Goal: Information Seeking & Learning: Compare options

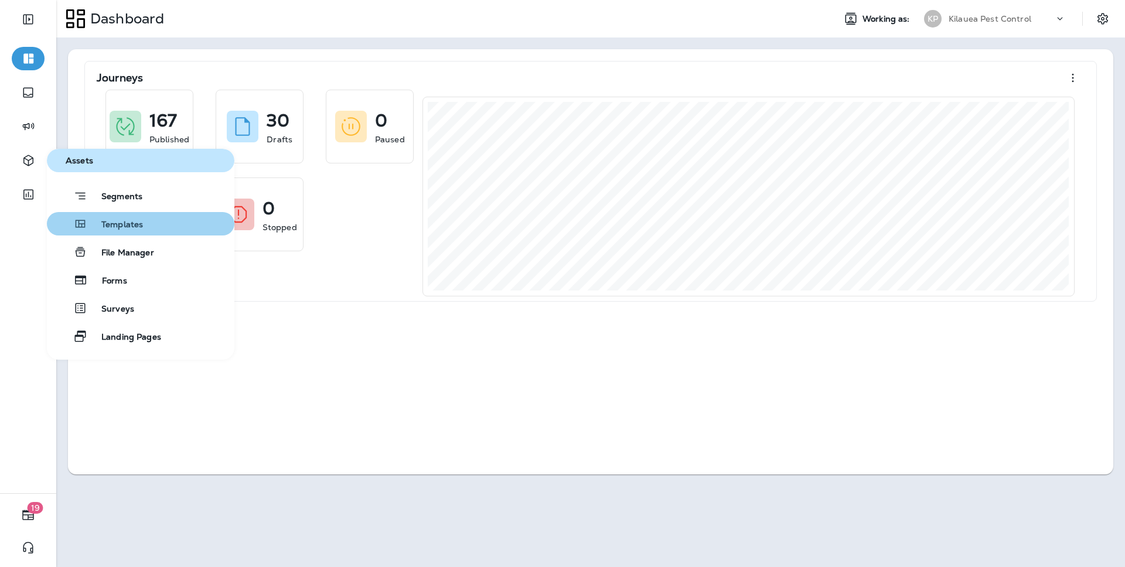
click at [121, 221] on span "Templates" at bounding box center [115, 225] width 56 height 11
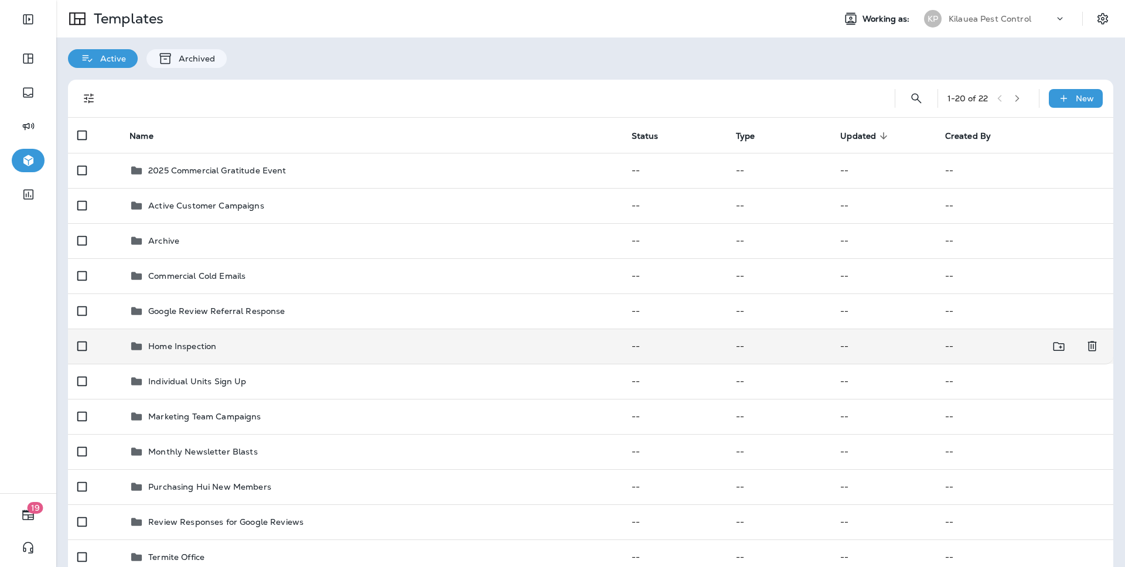
scroll to position [113, 0]
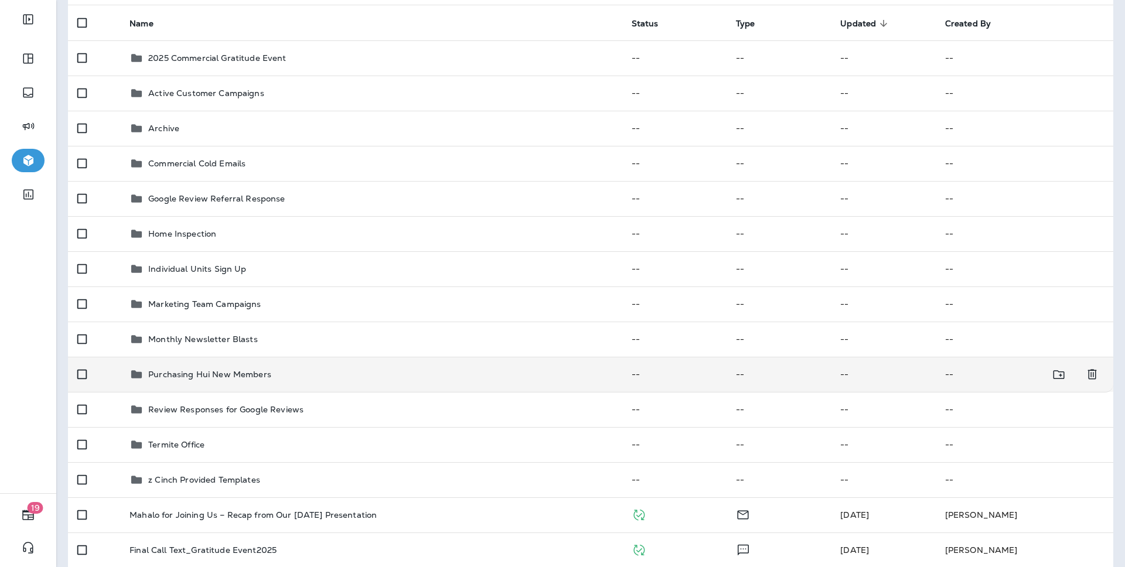
click at [271, 377] on div "Purchasing Hui New Members" at bounding box center [371, 375] width 483 height 14
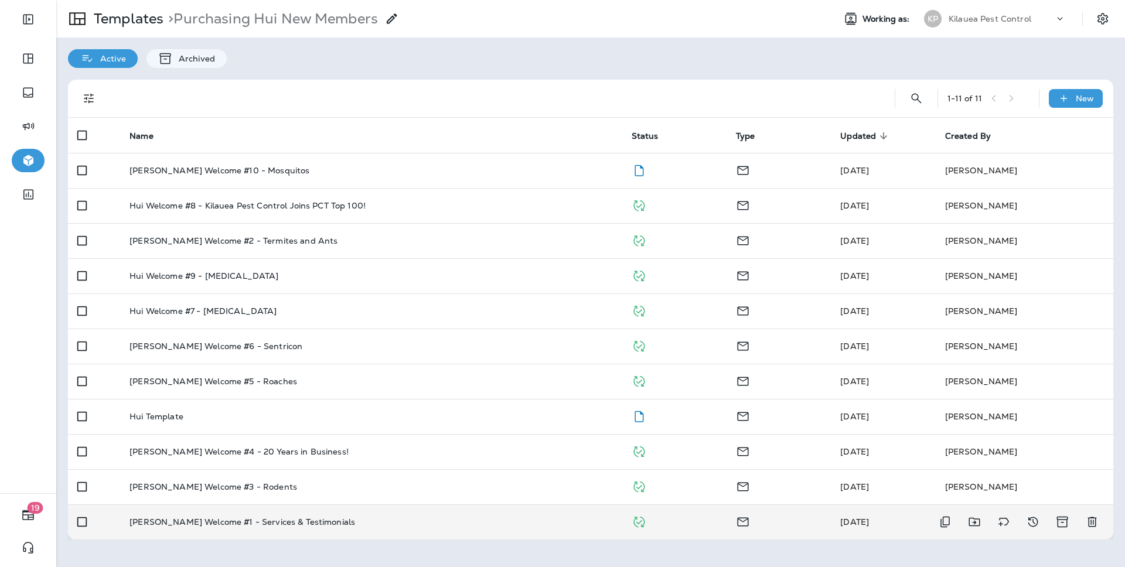
click at [237, 522] on p "[PERSON_NAME] Welcome #1 - Services & Testimonials" at bounding box center [243, 522] width 226 height 9
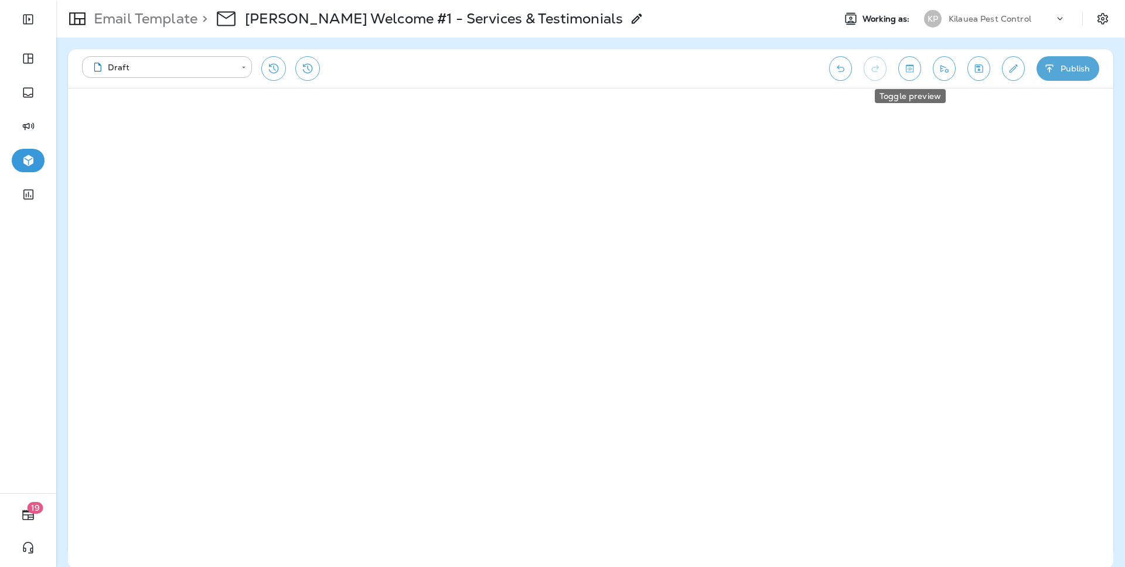
click at [915, 73] on icon "Toggle preview" at bounding box center [910, 69] width 12 height 12
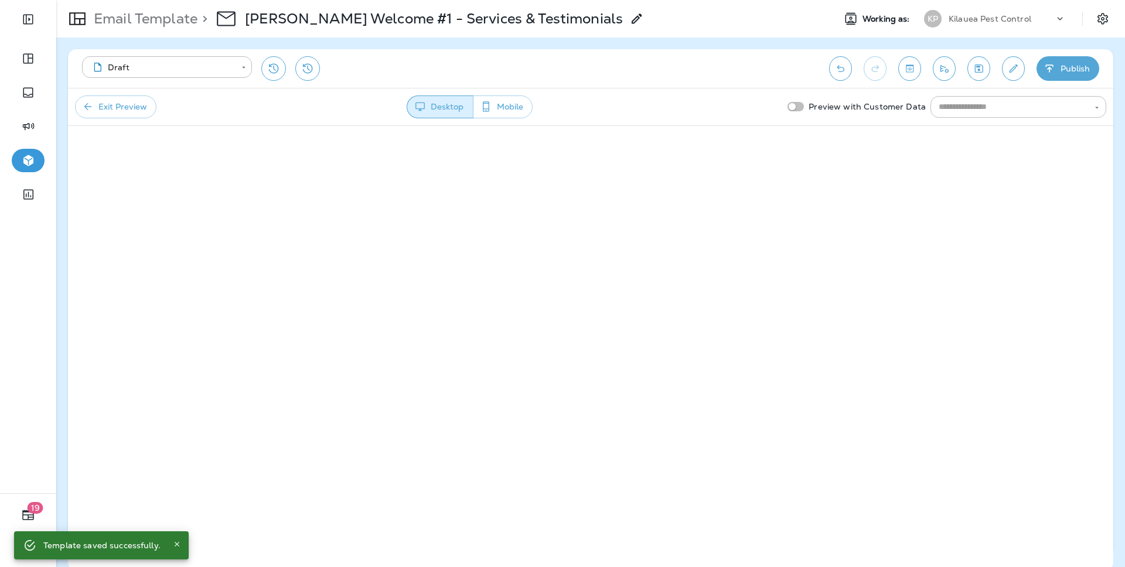
click at [124, 118] on div "Exit Preview Desktop Mobile Preview with Customer Data ​" at bounding box center [591, 107] width 1046 height 38
click at [126, 110] on button "Exit Preview" at bounding box center [115, 107] width 81 height 23
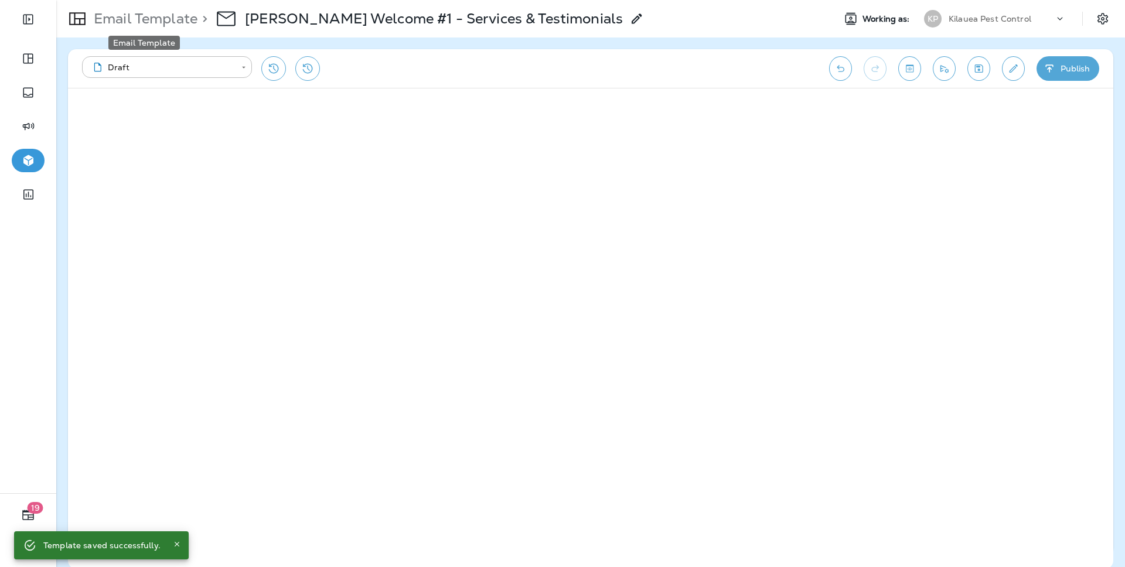
click at [111, 15] on p "Email Template" at bounding box center [143, 19] width 108 height 18
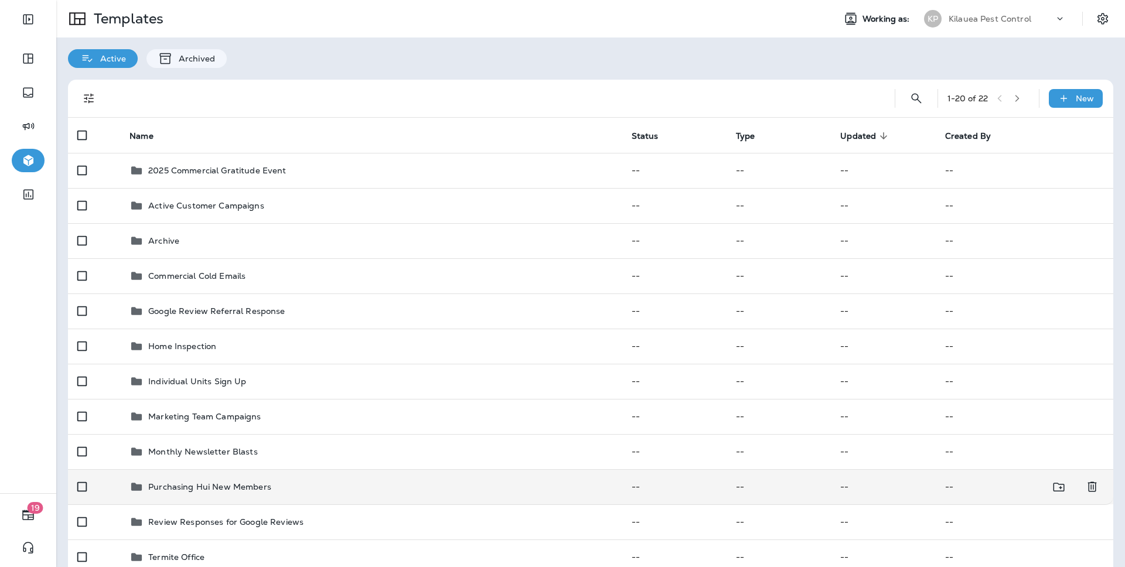
click at [254, 483] on p "Purchasing Hui New Members" at bounding box center [209, 486] width 123 height 9
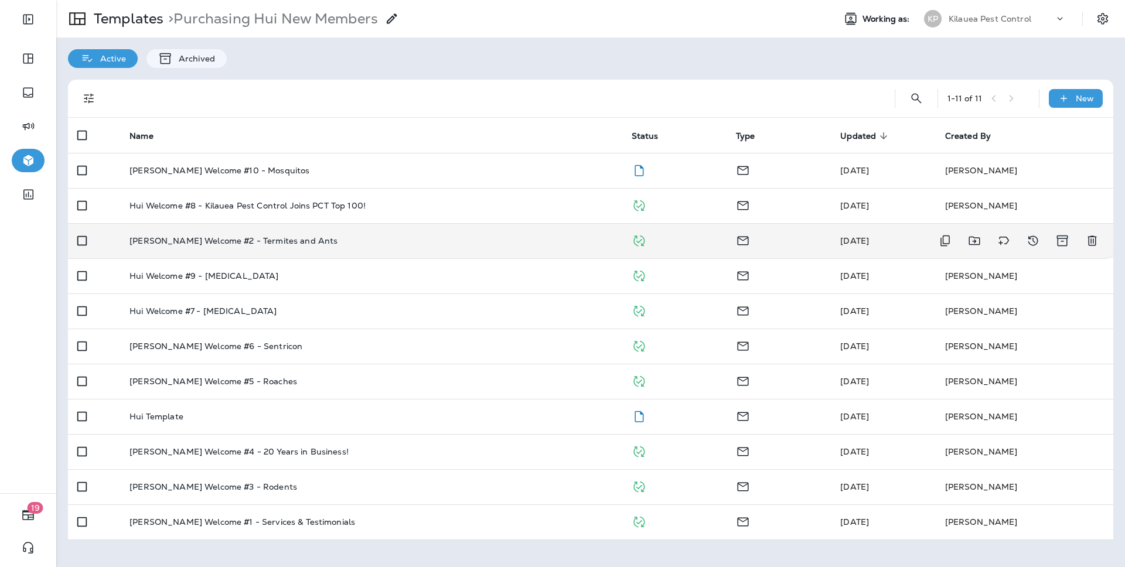
click at [232, 234] on td "[PERSON_NAME] Welcome #2 - Termites and Ants" at bounding box center [371, 240] width 502 height 35
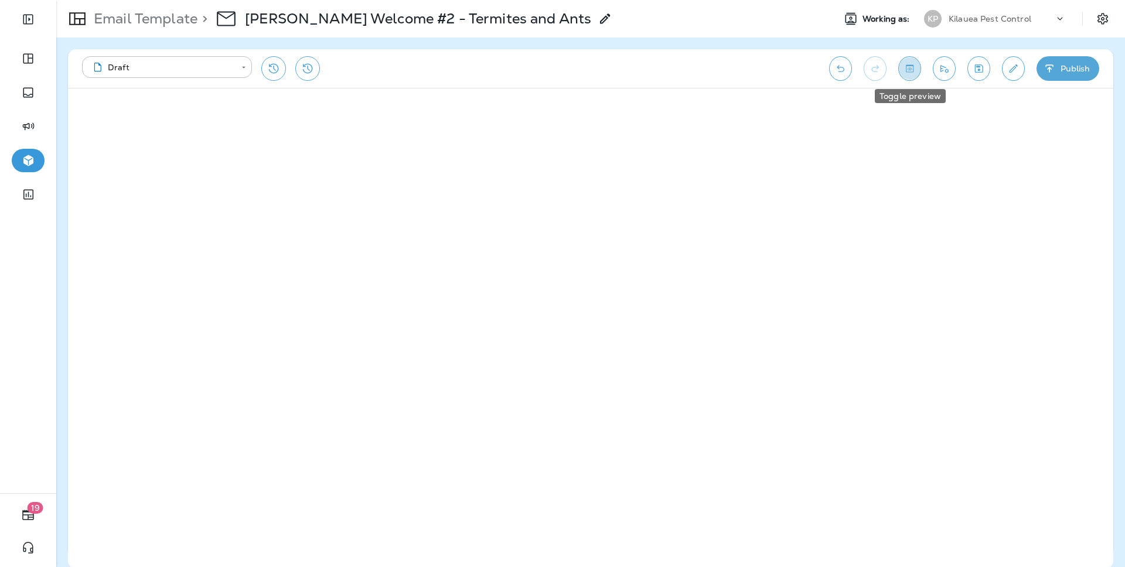
click at [906, 77] on button "Toggle preview" at bounding box center [910, 68] width 23 height 25
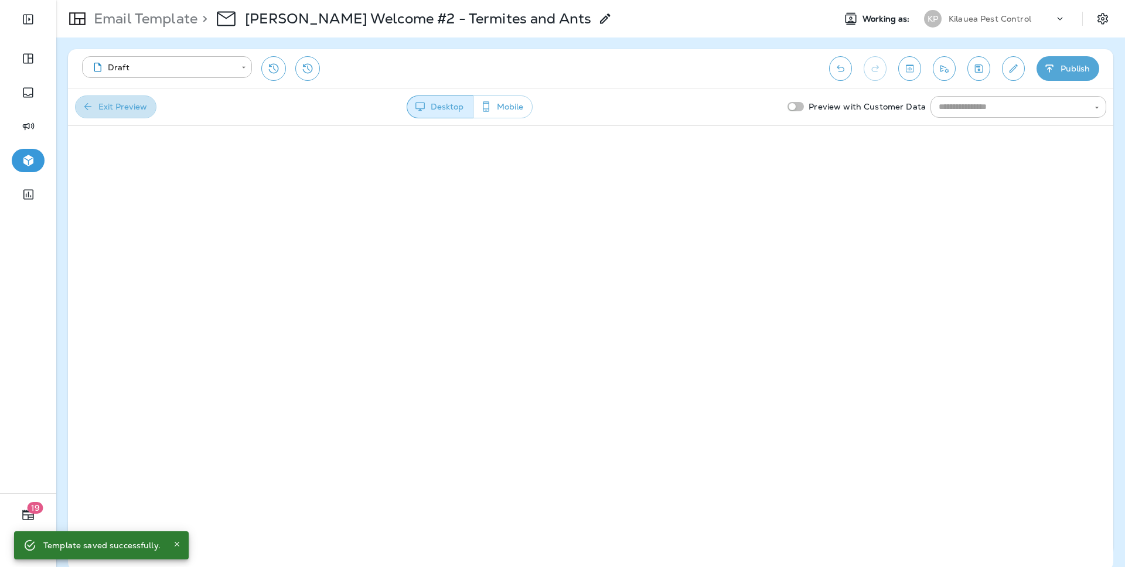
click at [118, 118] on button "Exit Preview" at bounding box center [115, 107] width 81 height 23
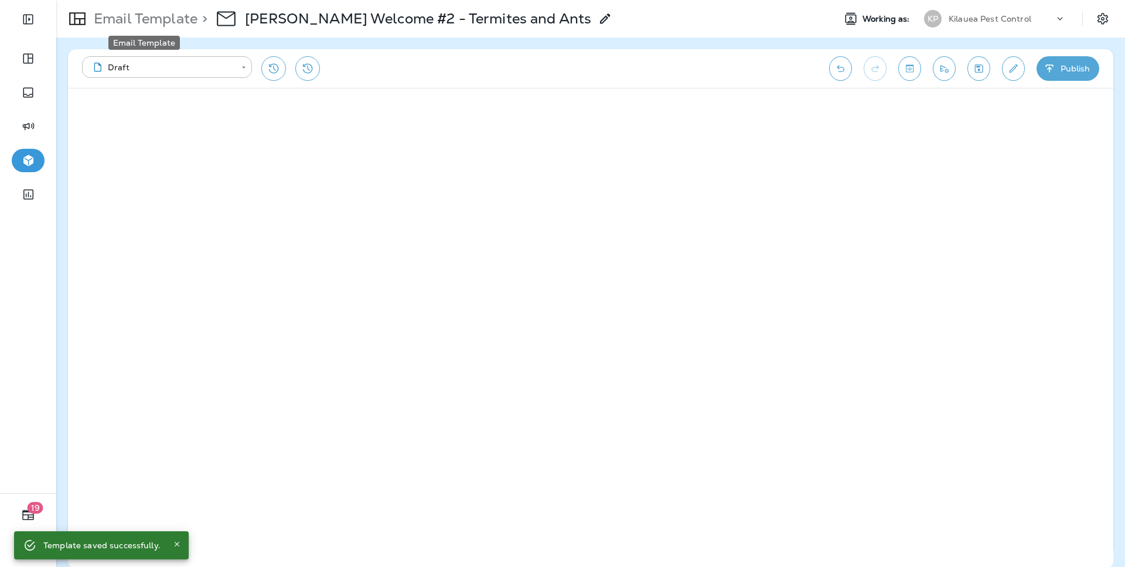
click at [158, 16] on p "Email Template" at bounding box center [143, 19] width 108 height 18
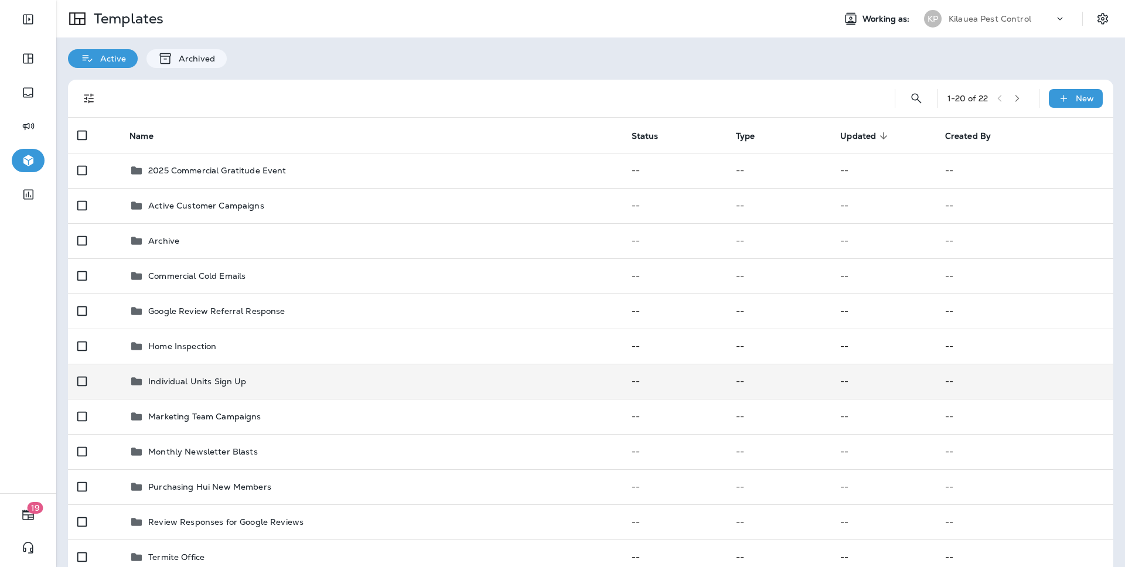
scroll to position [366, 0]
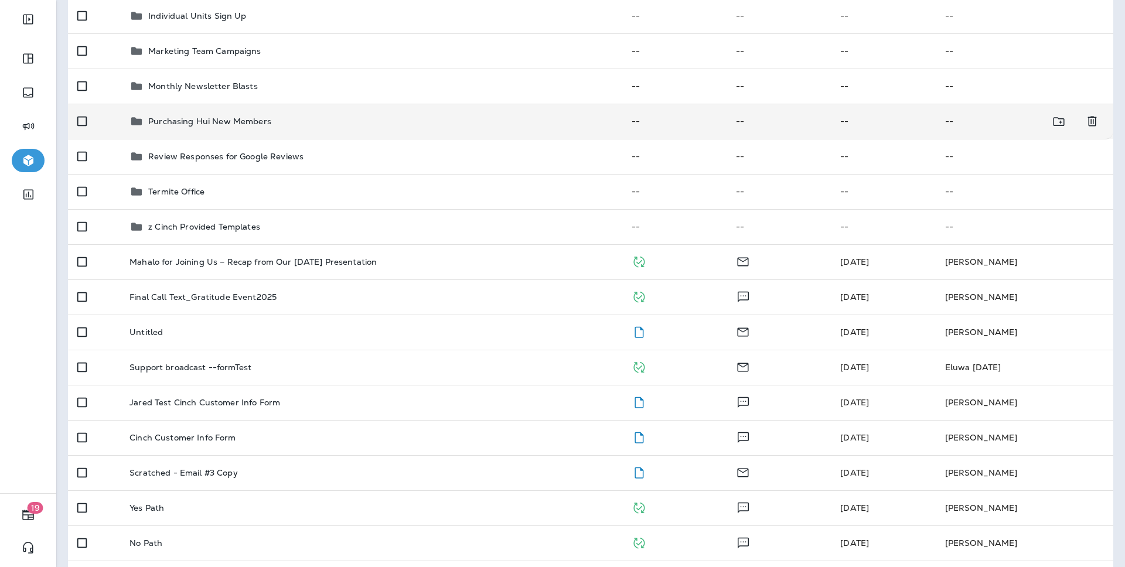
click at [237, 121] on p "Purchasing Hui New Members" at bounding box center [209, 121] width 123 height 9
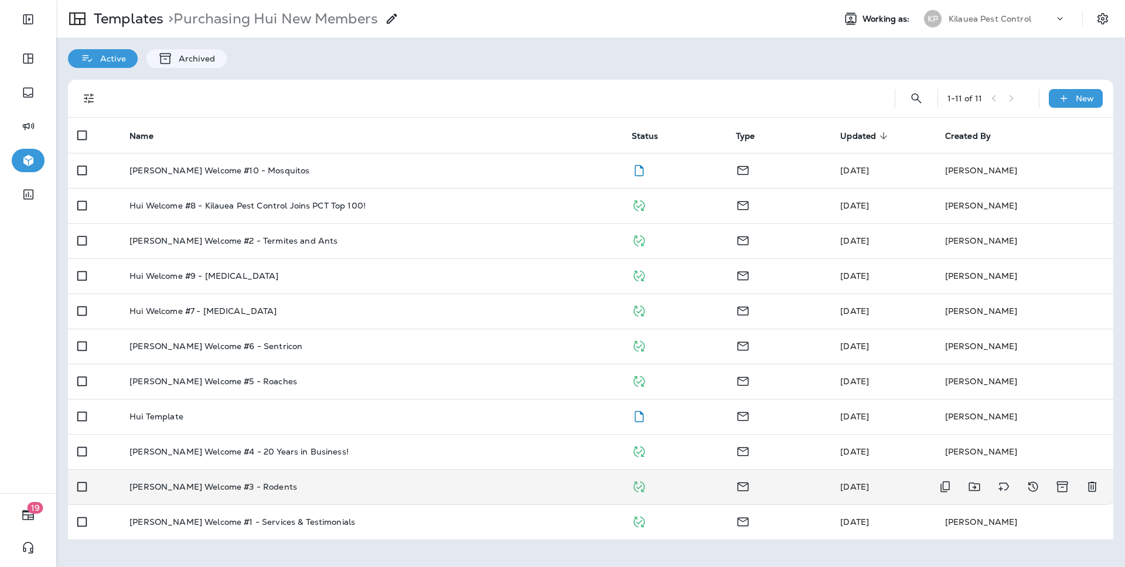
click at [215, 498] on td "[PERSON_NAME] Welcome #3 - Rodents" at bounding box center [371, 486] width 502 height 35
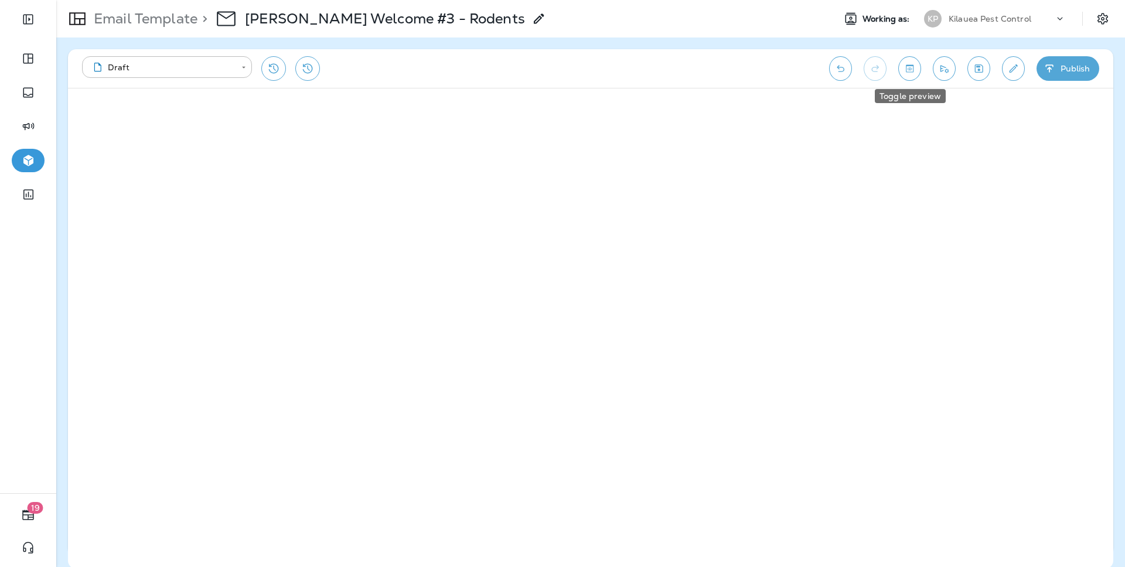
click at [914, 70] on icon "Toggle preview" at bounding box center [910, 69] width 12 height 12
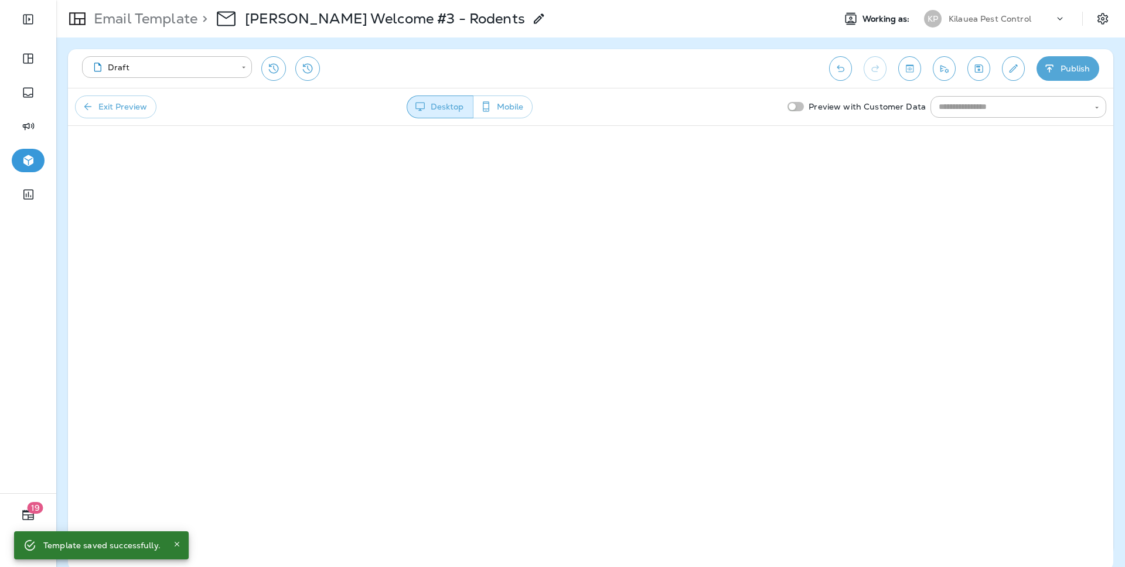
click at [114, 121] on div "Exit Preview Desktop Mobile Preview with Customer Data ​" at bounding box center [591, 107] width 1046 height 38
click at [107, 102] on button "Exit Preview" at bounding box center [115, 107] width 81 height 23
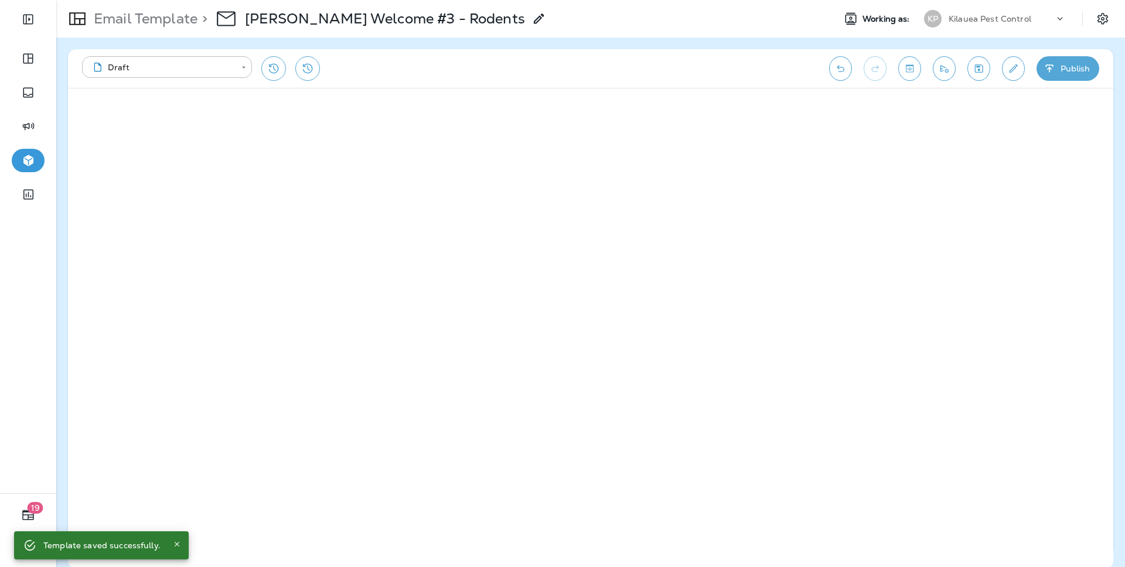
click at [182, 34] on div "Email Template > [PERSON_NAME] Welcome #3 - Rodents" at bounding box center [301, 18] width 490 height 33
click at [174, 12] on p "Email Template" at bounding box center [143, 19] width 108 height 18
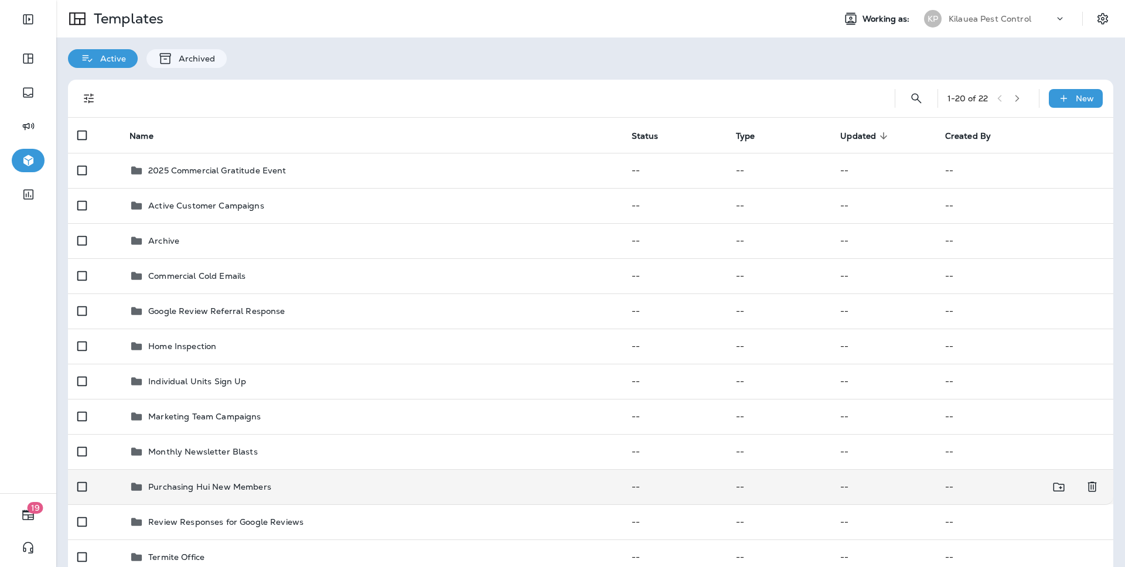
click at [225, 482] on p "Purchasing Hui New Members" at bounding box center [209, 486] width 123 height 9
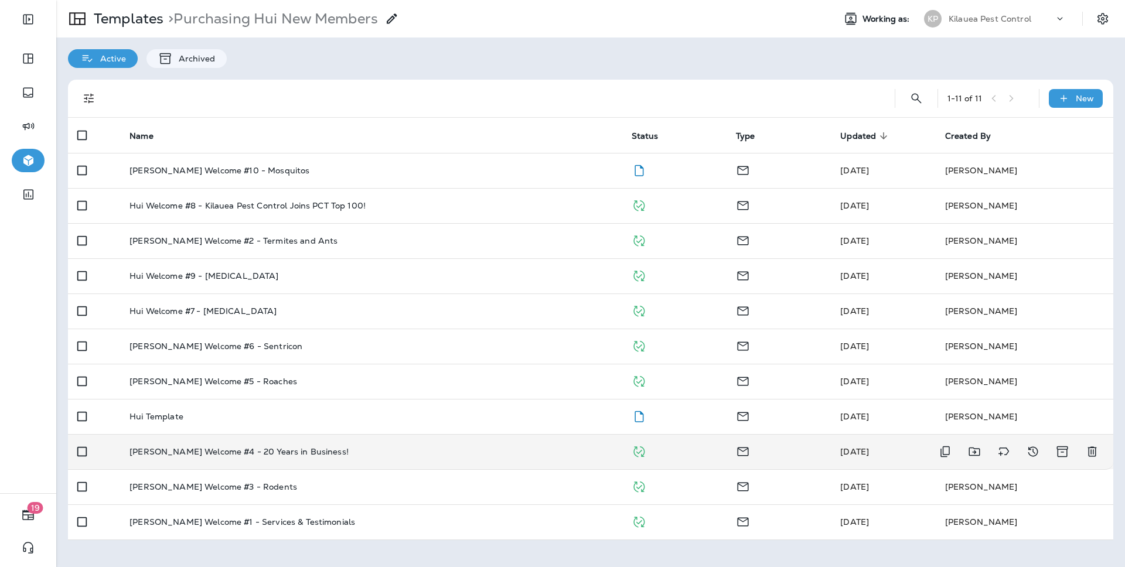
click at [231, 452] on p "[PERSON_NAME] Welcome #4 - 20 Years in Business!" at bounding box center [239, 451] width 219 height 9
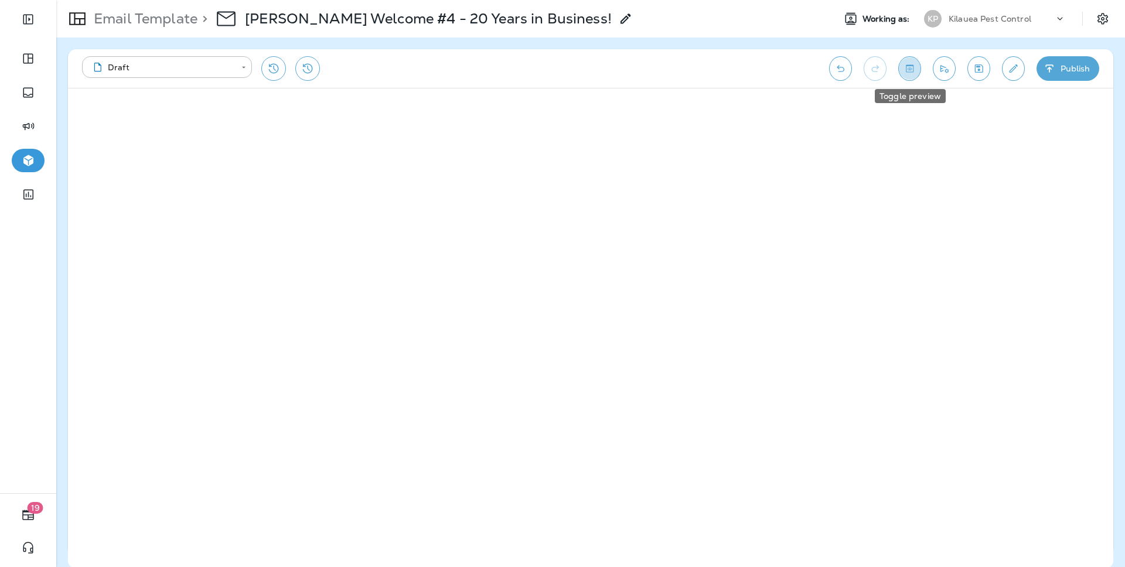
click at [910, 75] on button "Toggle preview" at bounding box center [910, 68] width 23 height 25
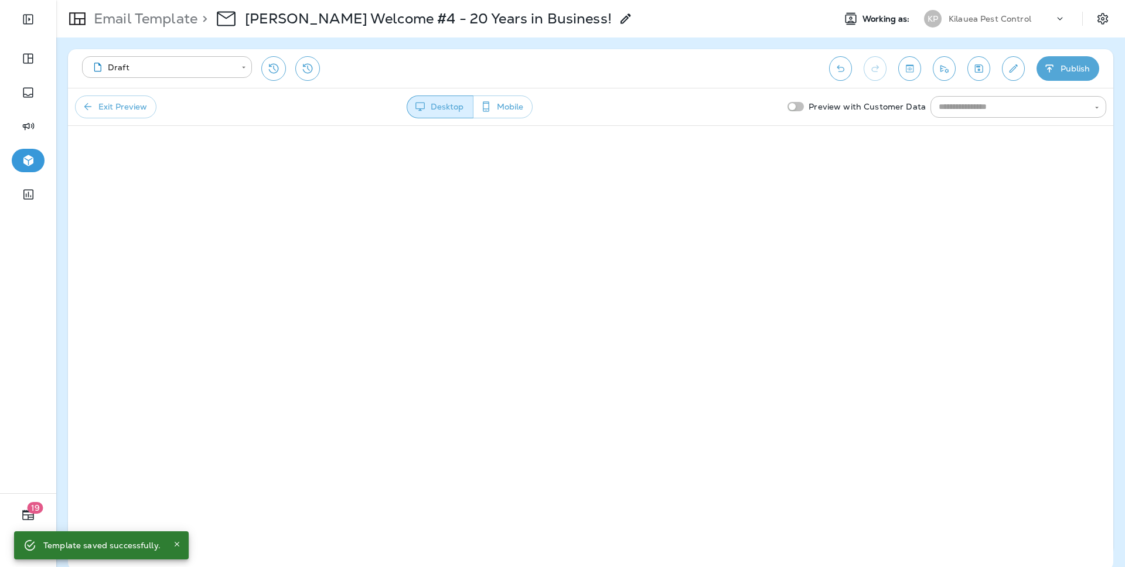
click at [149, 36] on div "Email Template > [PERSON_NAME] Welcome #4 - 20 Years in Business! Working as: K…" at bounding box center [590, 19] width 1069 height 38
click at [149, 26] on p "Email Template" at bounding box center [143, 19] width 108 height 18
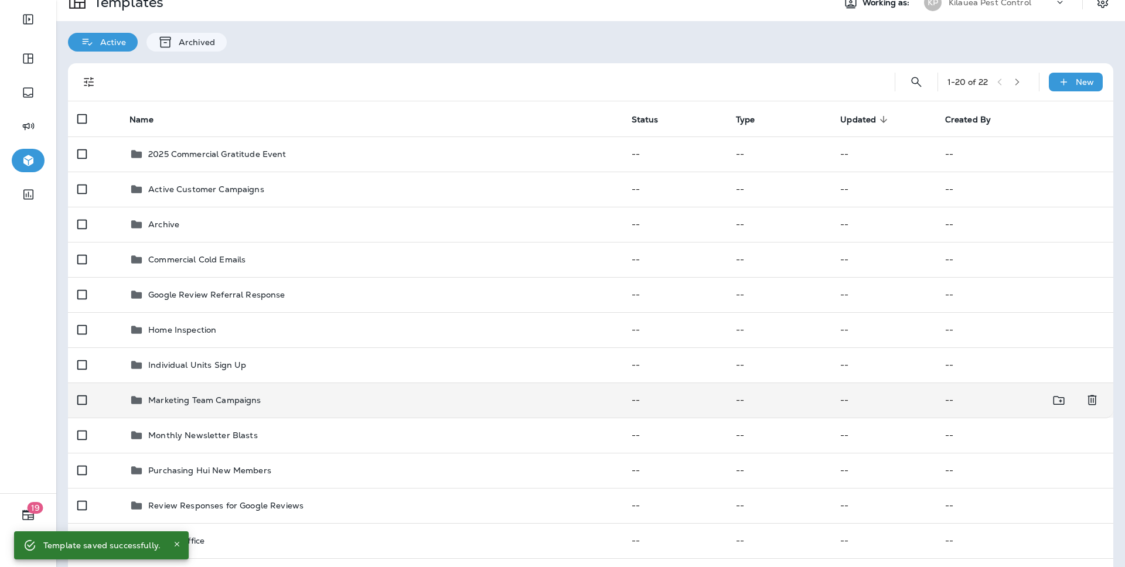
scroll to position [183, 0]
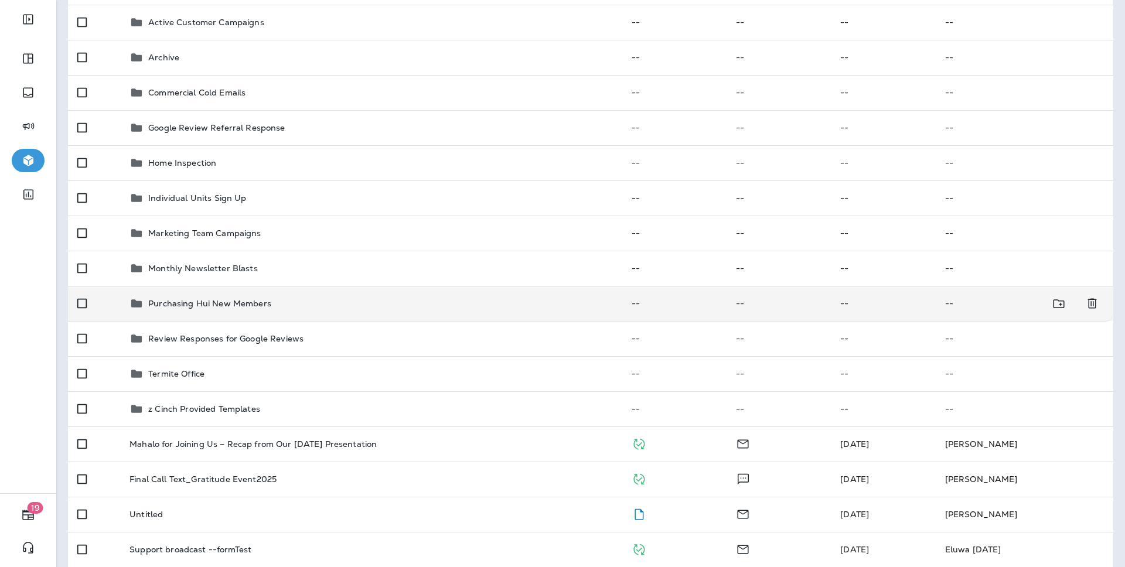
click at [244, 295] on td "Purchasing Hui New Members" at bounding box center [371, 303] width 502 height 35
